Goal: Find contact information

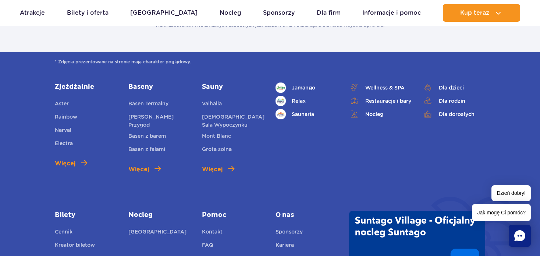
scroll to position [368, 0]
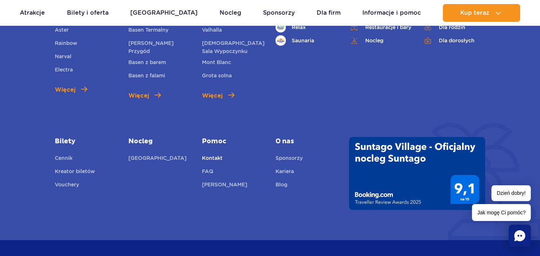
click at [212, 160] on link "Kontakt" at bounding box center [212, 159] width 21 height 10
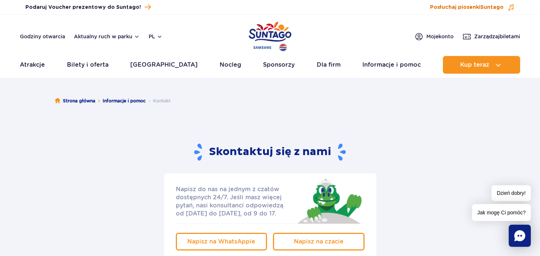
click at [479, 7] on span "Posłuchaj piosenki Suntago" at bounding box center [467, 7] width 74 height 7
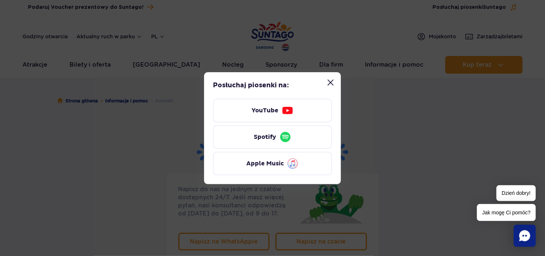
click at [333, 79] on button "Zamknij modal “Posłuchaj piosenki Suntago”" at bounding box center [330, 82] width 15 height 15
